Goal: Task Accomplishment & Management: Manage account settings

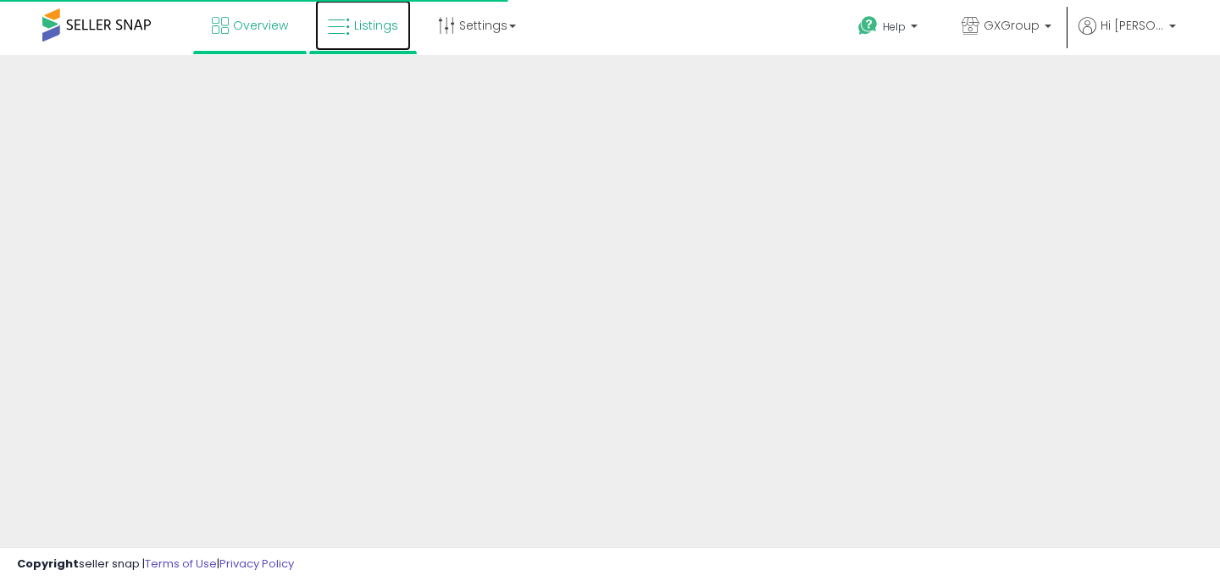
click at [367, 25] on span "Listings" at bounding box center [376, 25] width 44 height 17
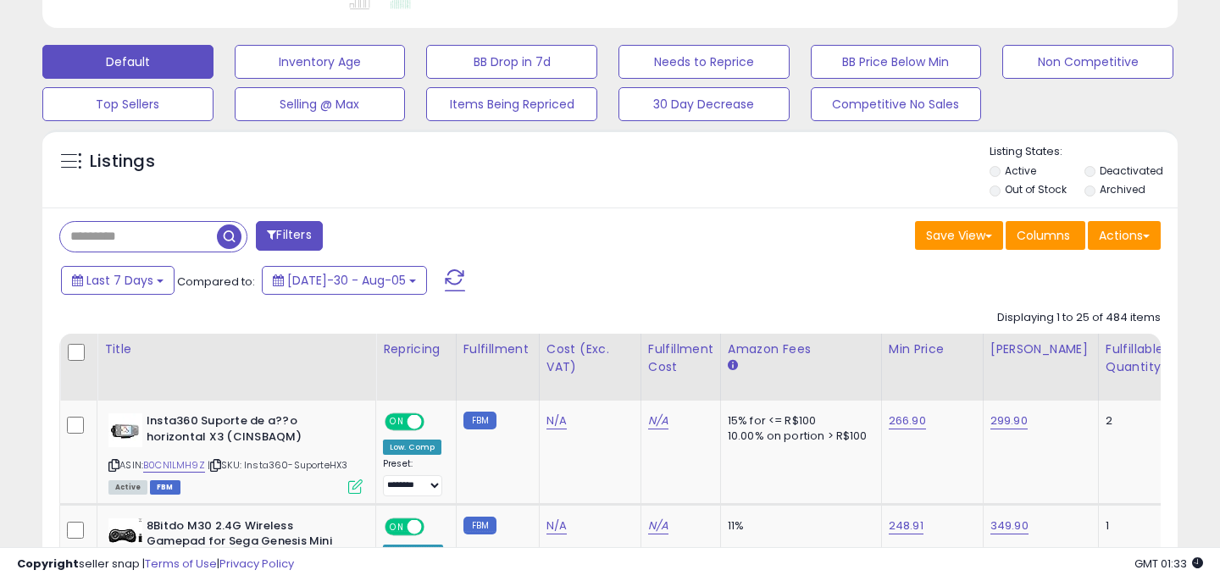
scroll to position [347, 656]
click at [152, 235] on input "text" at bounding box center [138, 237] width 157 height 30
paste input "**********"
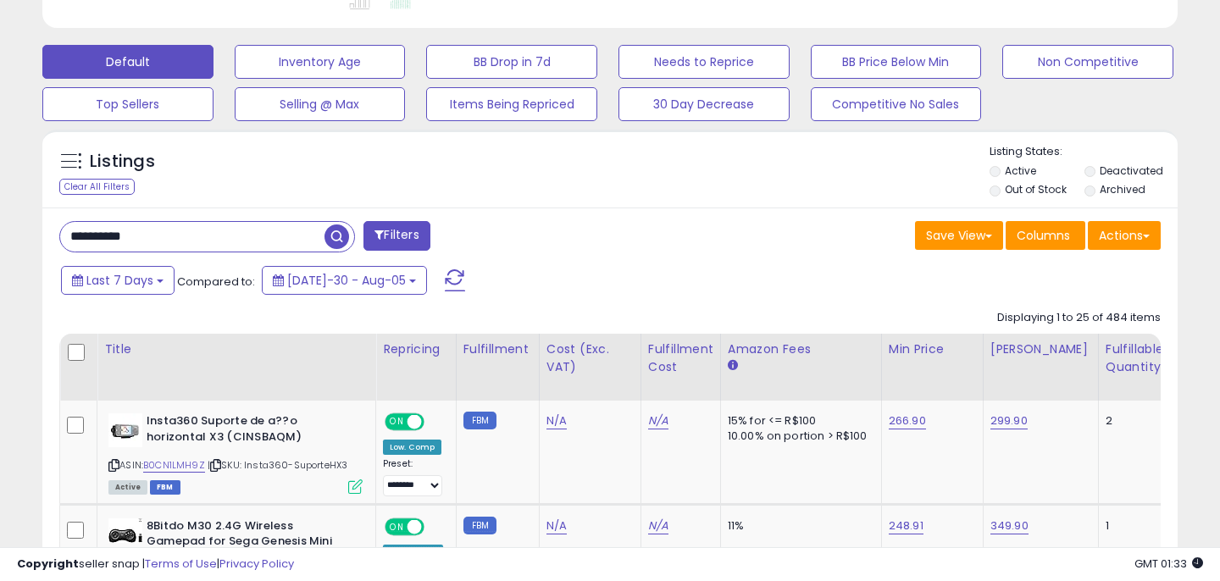
type input "**********"
click at [332, 233] on span "button" at bounding box center [336, 236] width 25 height 25
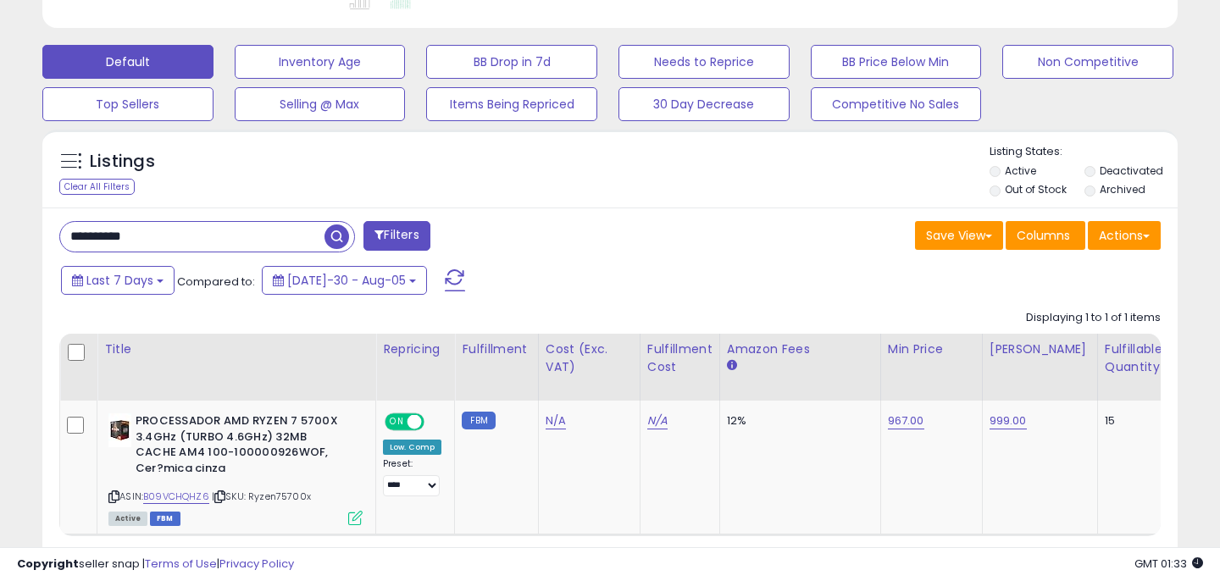
scroll to position [538, 0]
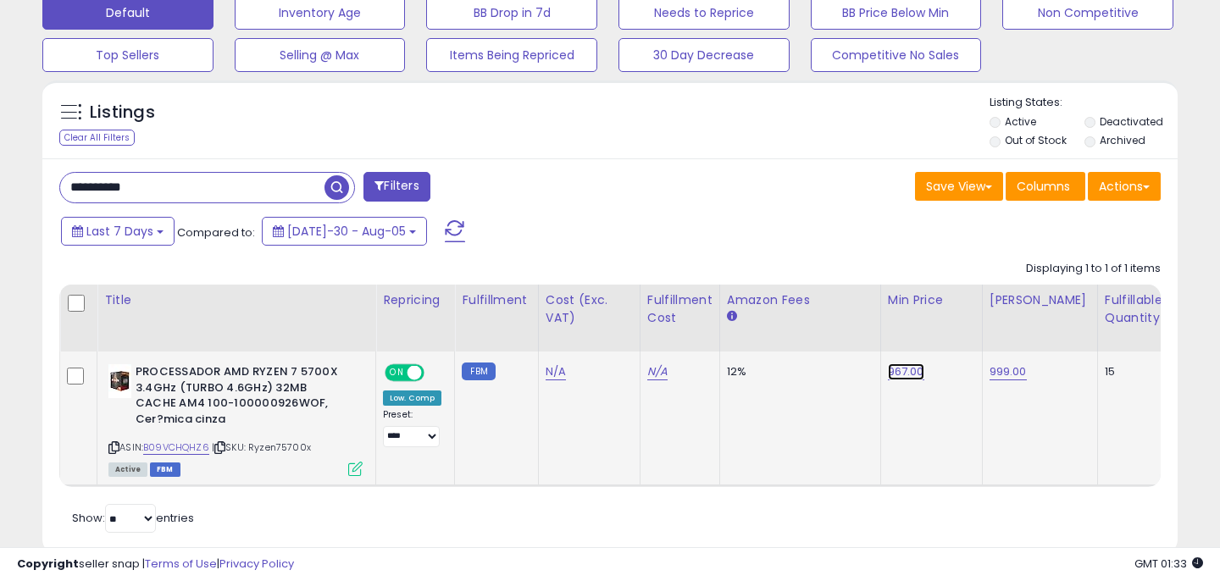
click at [903, 370] on link "967.00" at bounding box center [906, 371] width 36 height 17
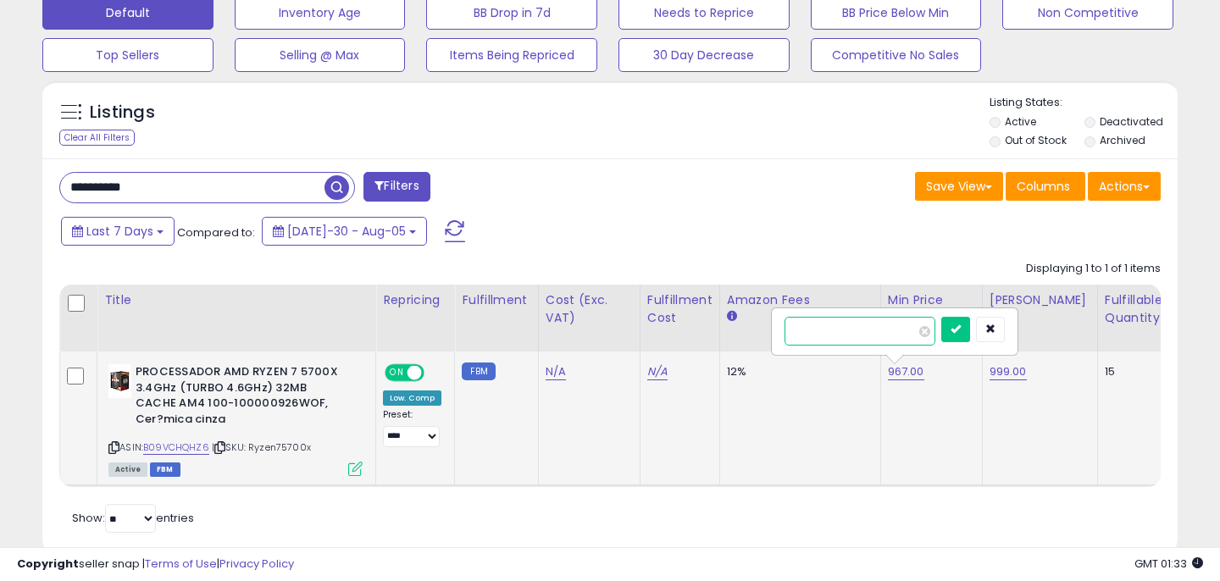
click at [830, 323] on input "******" at bounding box center [859, 331] width 151 height 29
type input "***"
click at [962, 328] on button "submit" at bounding box center [955, 329] width 29 height 25
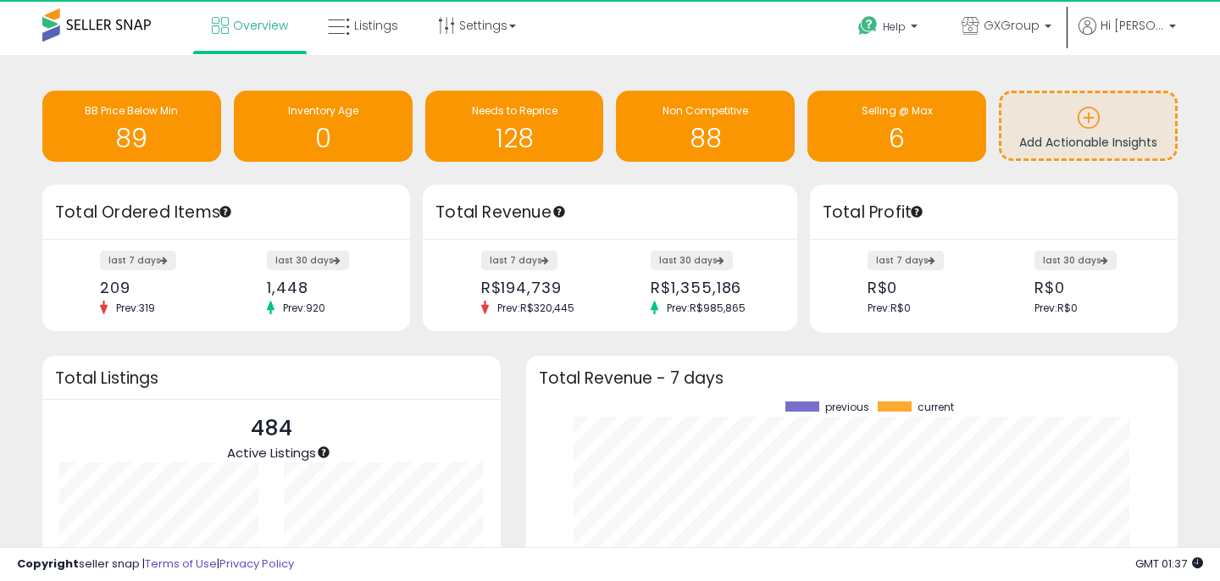
scroll to position [235, 617]
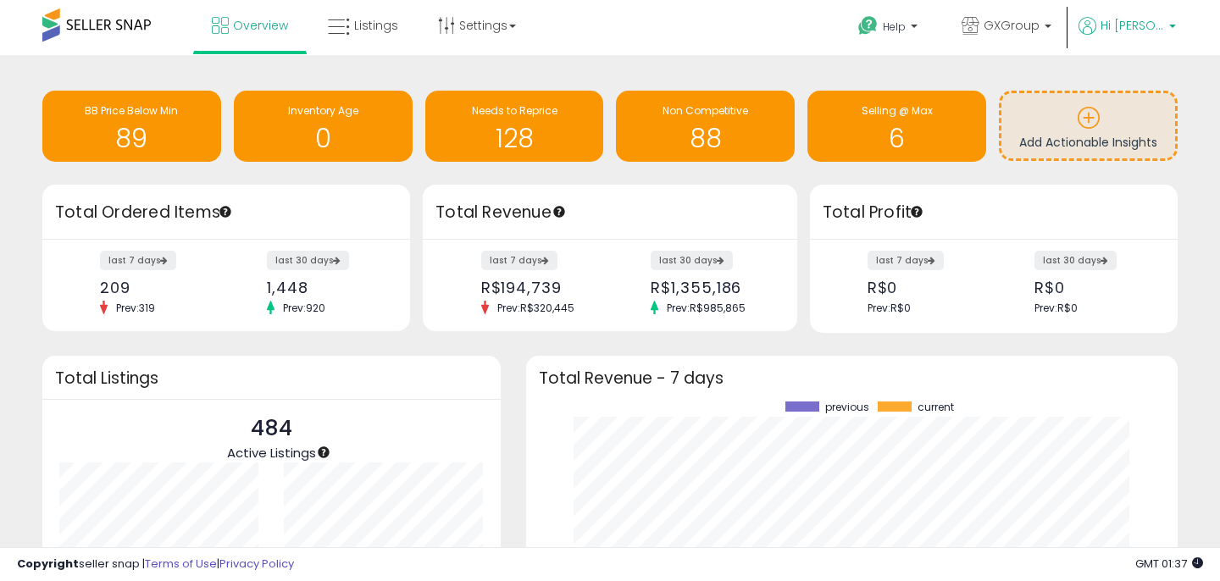
click at [1136, 29] on span "Hi [PERSON_NAME]" at bounding box center [1132, 25] width 64 height 17
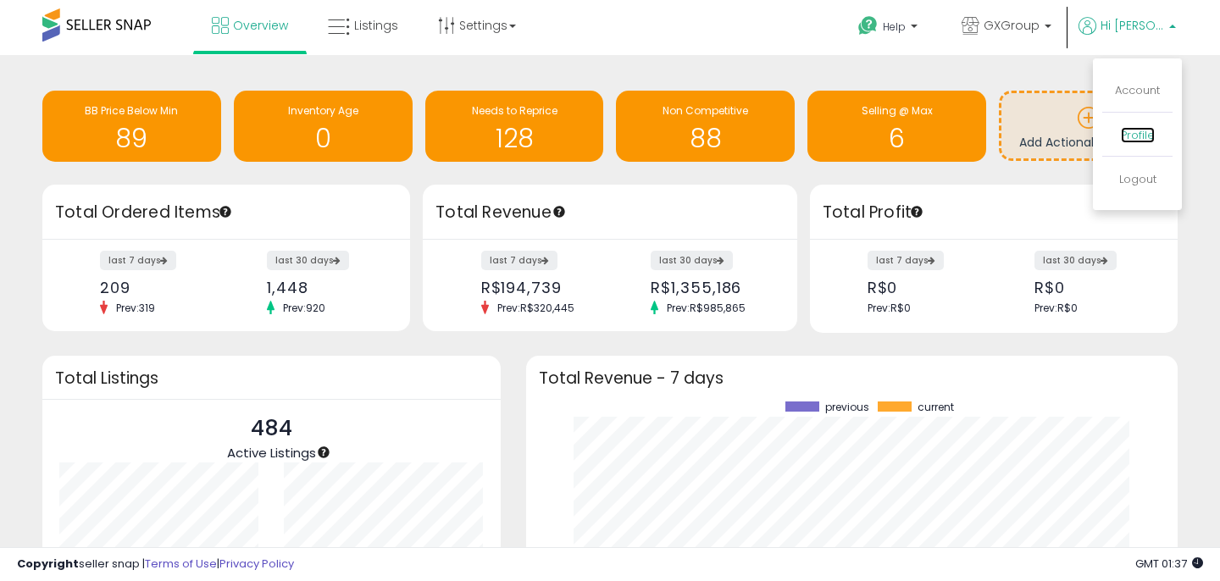
click at [1134, 130] on link "Profile" at bounding box center [1138, 135] width 34 height 16
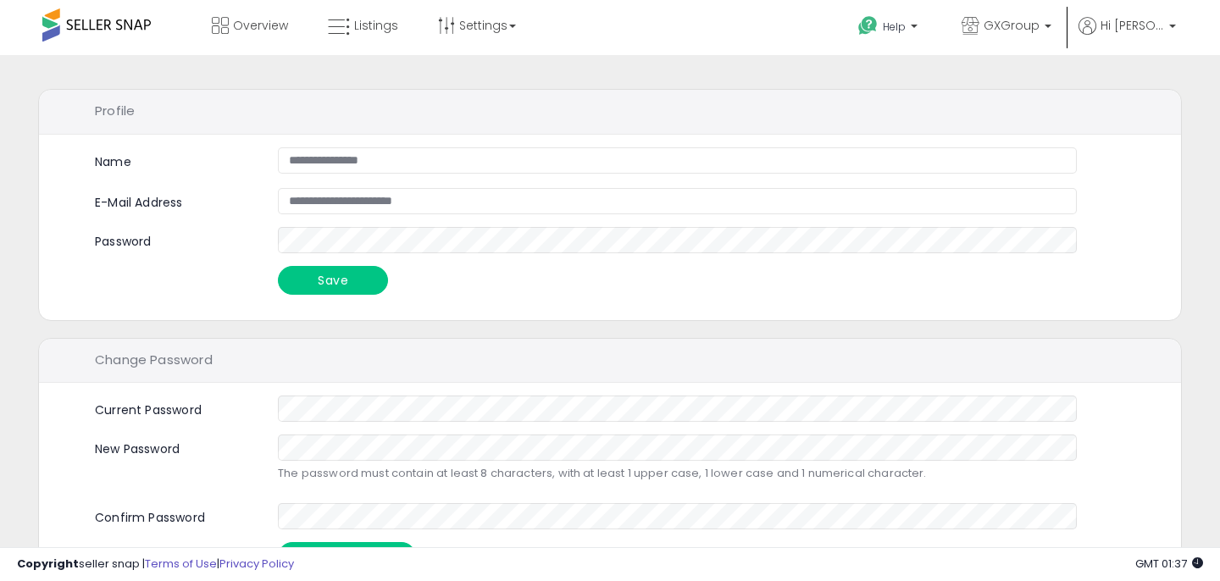
scroll to position [42, 0]
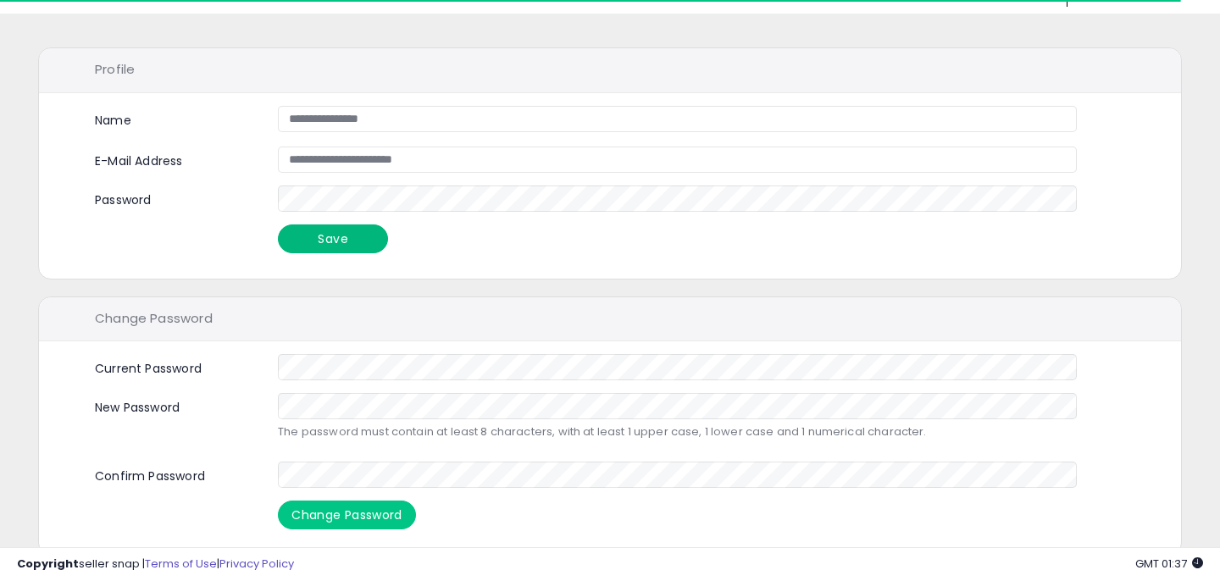
click at [322, 240] on button "Save" at bounding box center [333, 238] width 110 height 29
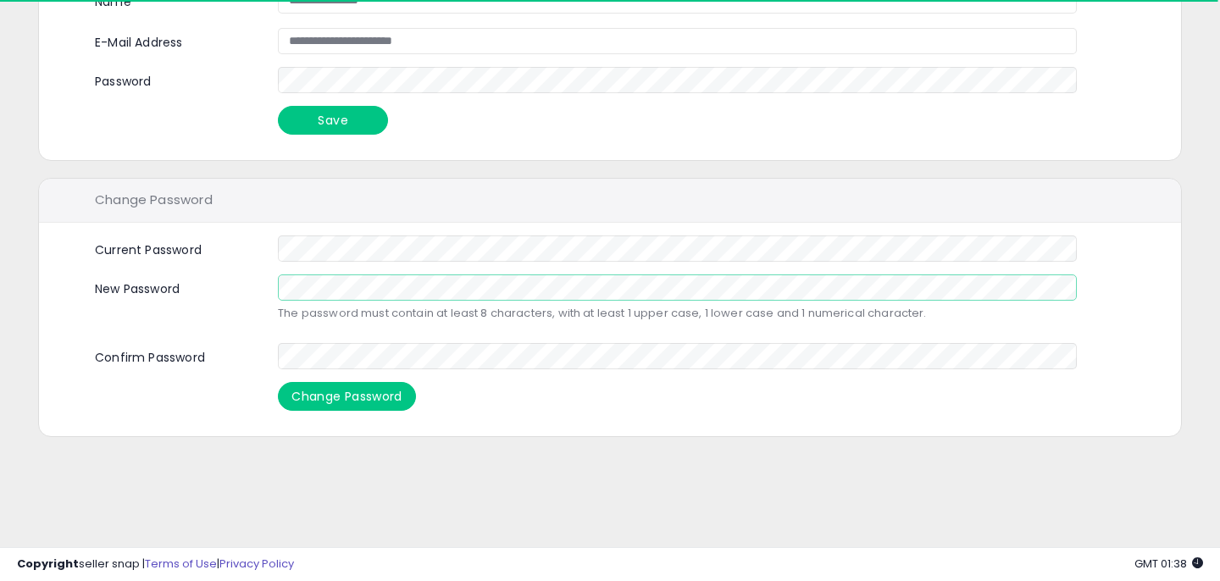
scroll to position [69, 0]
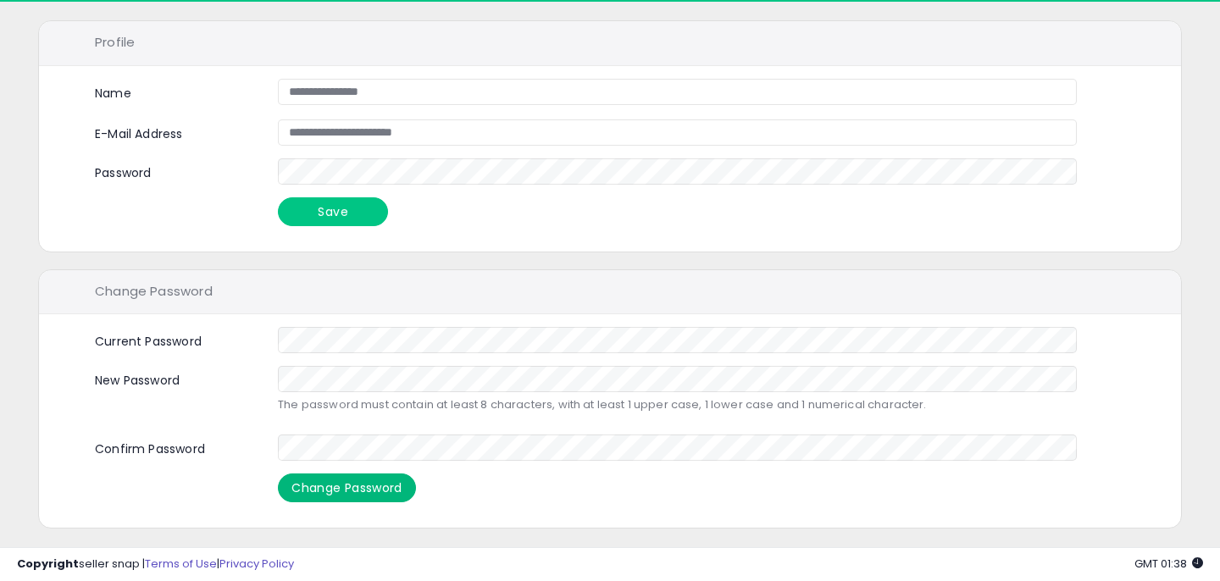
click at [341, 492] on button "Change Password" at bounding box center [347, 487] width 138 height 29
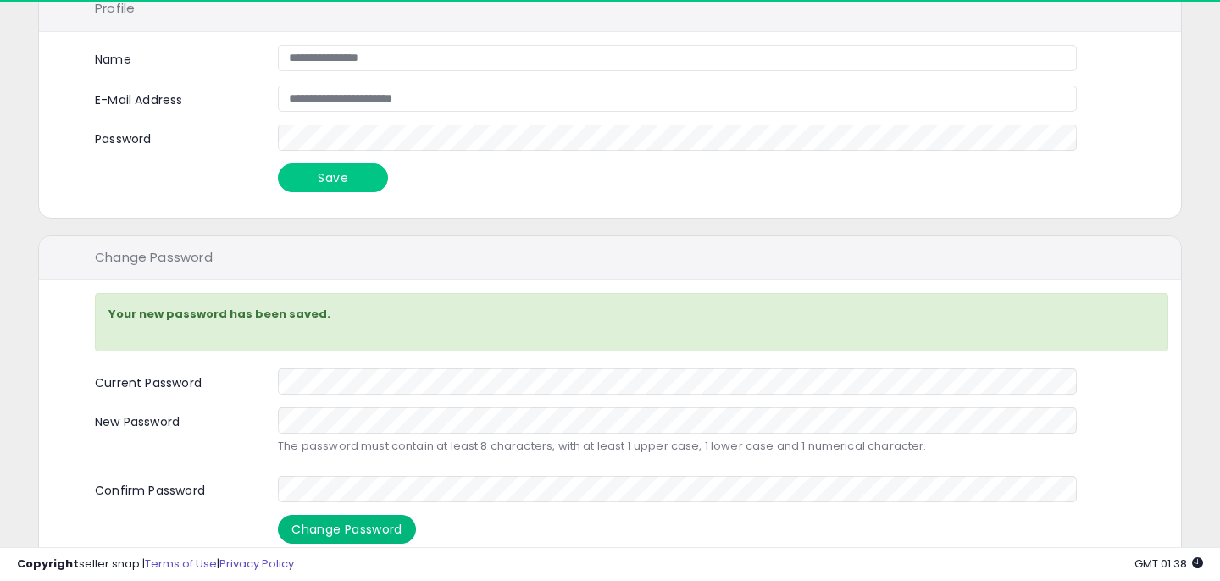
scroll to position [0, 0]
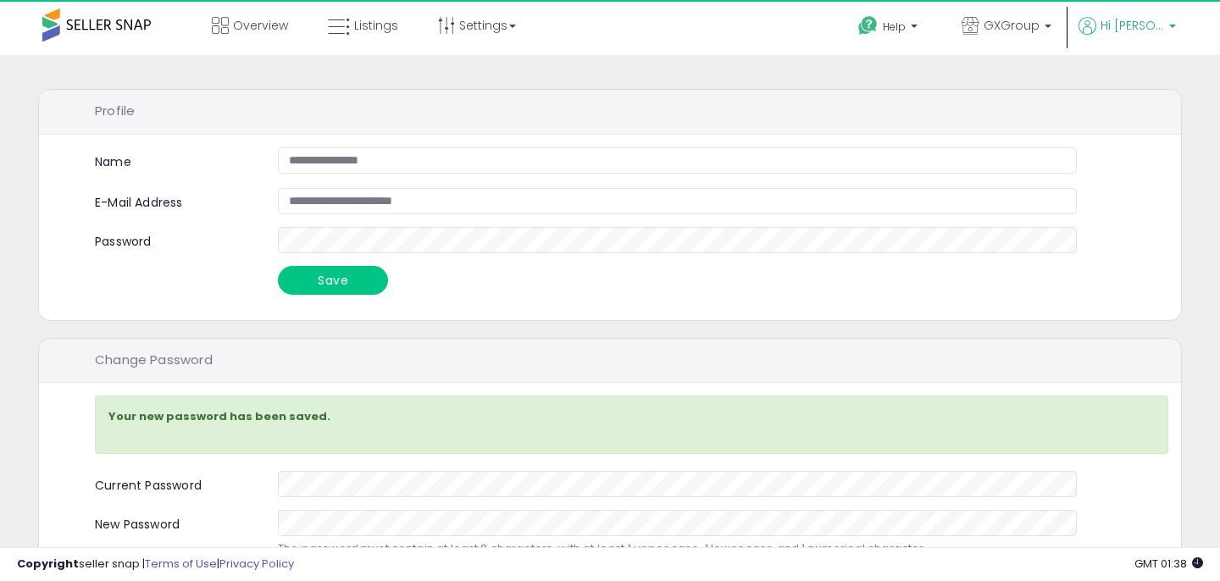
click at [1132, 28] on span "Hi [PERSON_NAME]" at bounding box center [1132, 25] width 64 height 17
click at [1128, 172] on link "Logout" at bounding box center [1137, 179] width 37 height 16
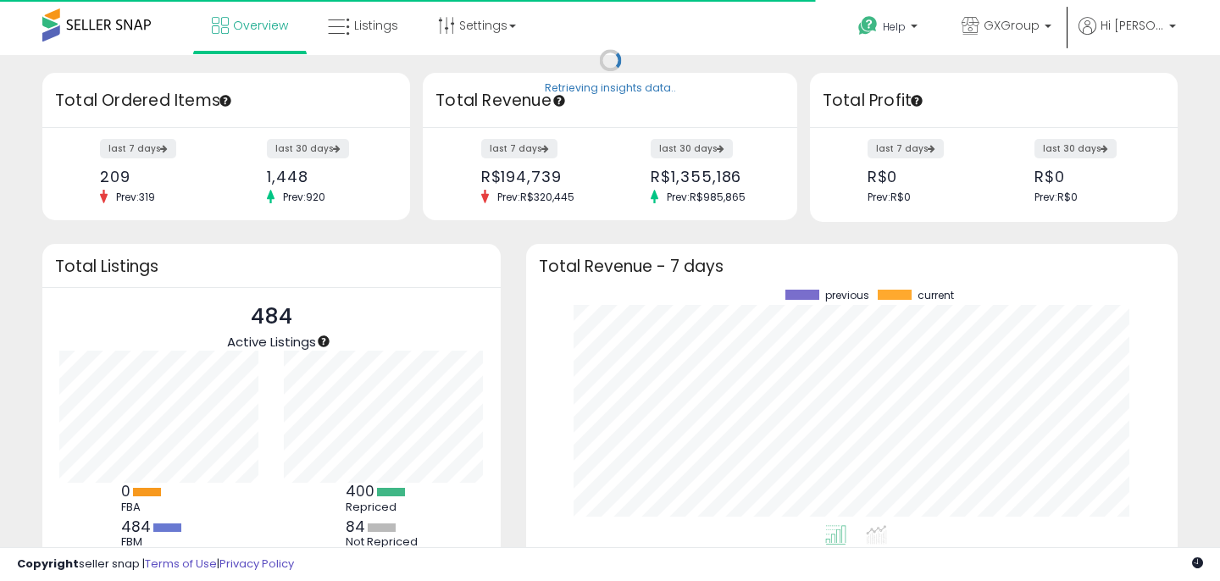
scroll to position [235, 617]
